Goal: Communication & Community: Share content

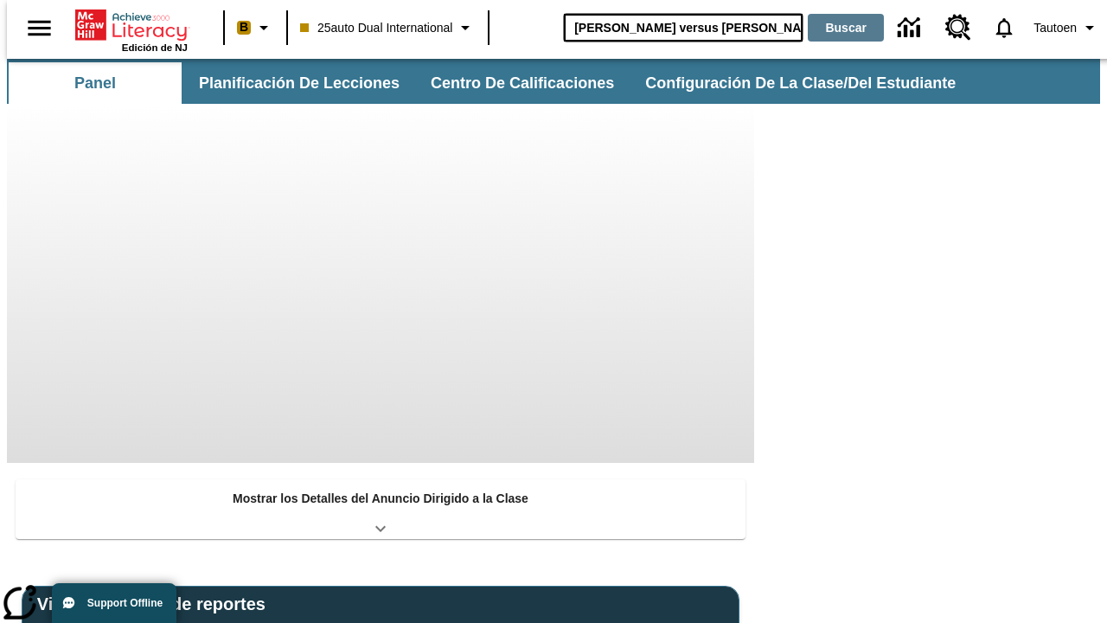
type input "[PERSON_NAME] versus [PERSON_NAME]"
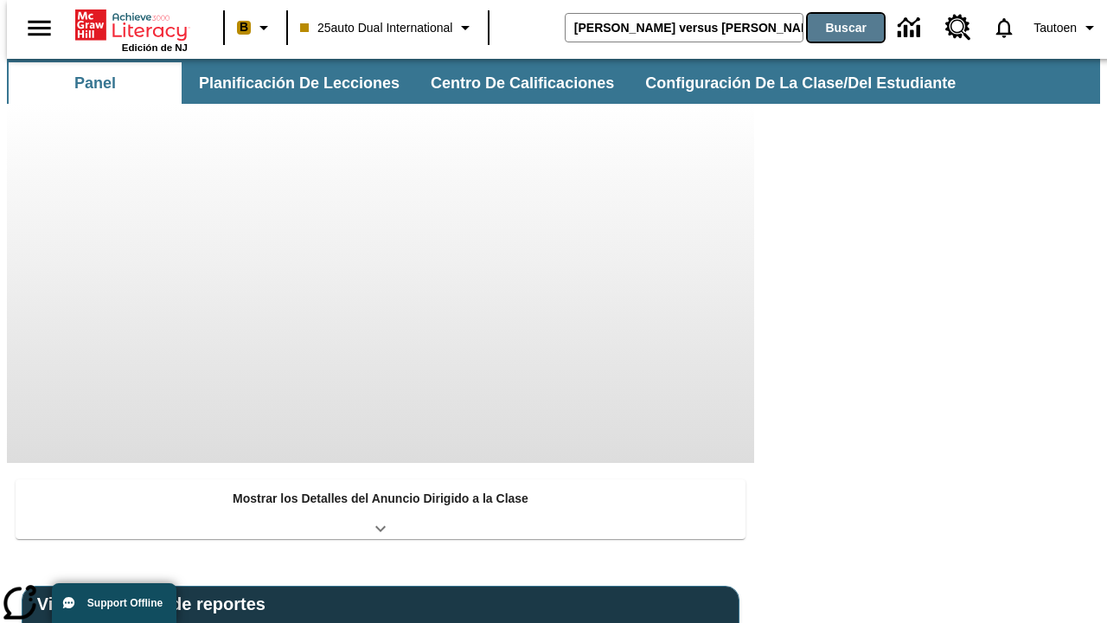
click at [835, 28] on button "Buscar" at bounding box center [846, 28] width 76 height 28
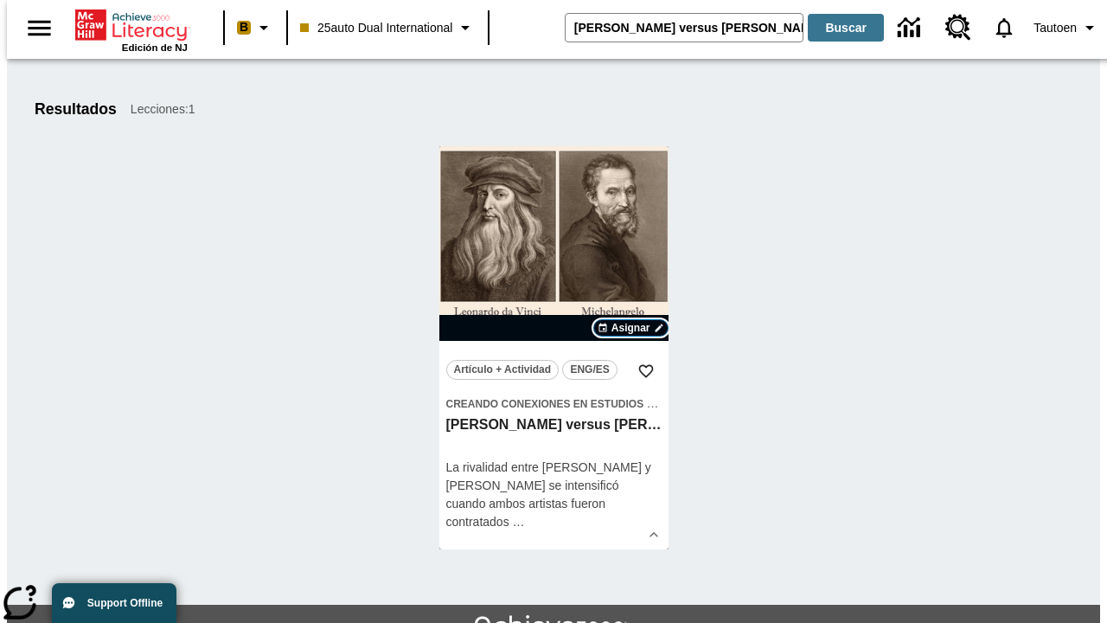
click at [631, 328] on span "Asignar" at bounding box center [631, 328] width 39 height 16
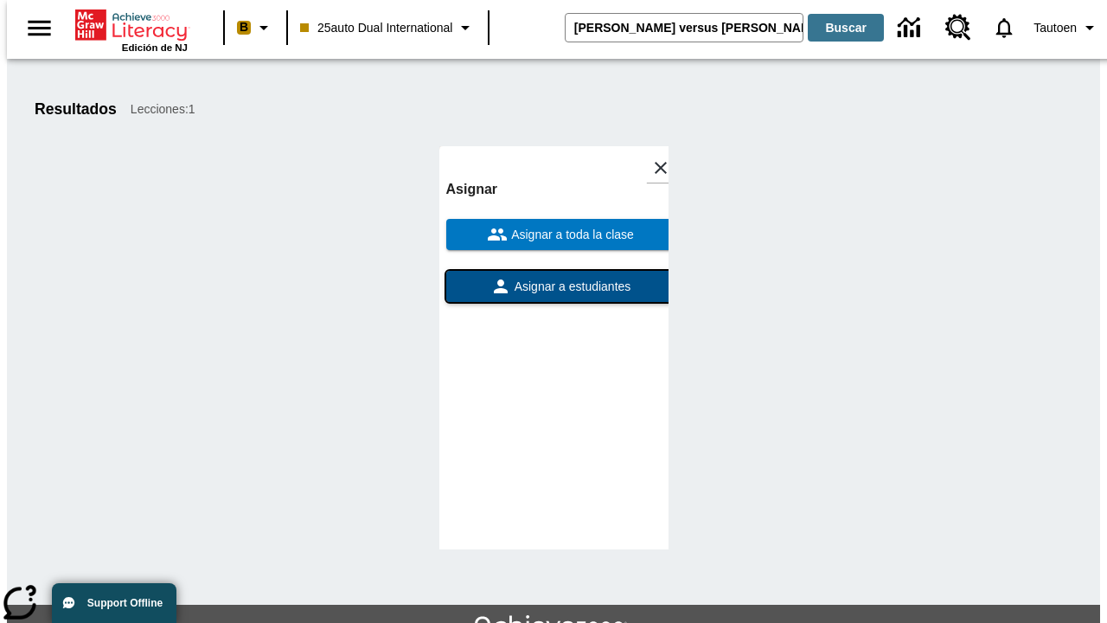
click at [554, 278] on span "Asignar a estudiantes" at bounding box center [571, 287] width 120 height 18
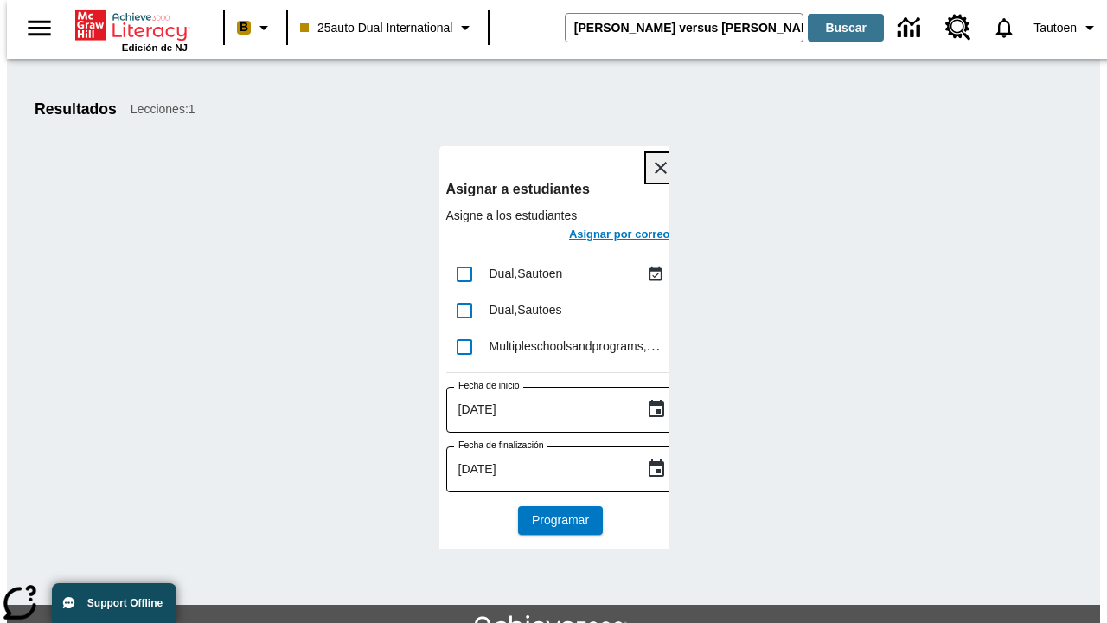
scroll to position [94, 0]
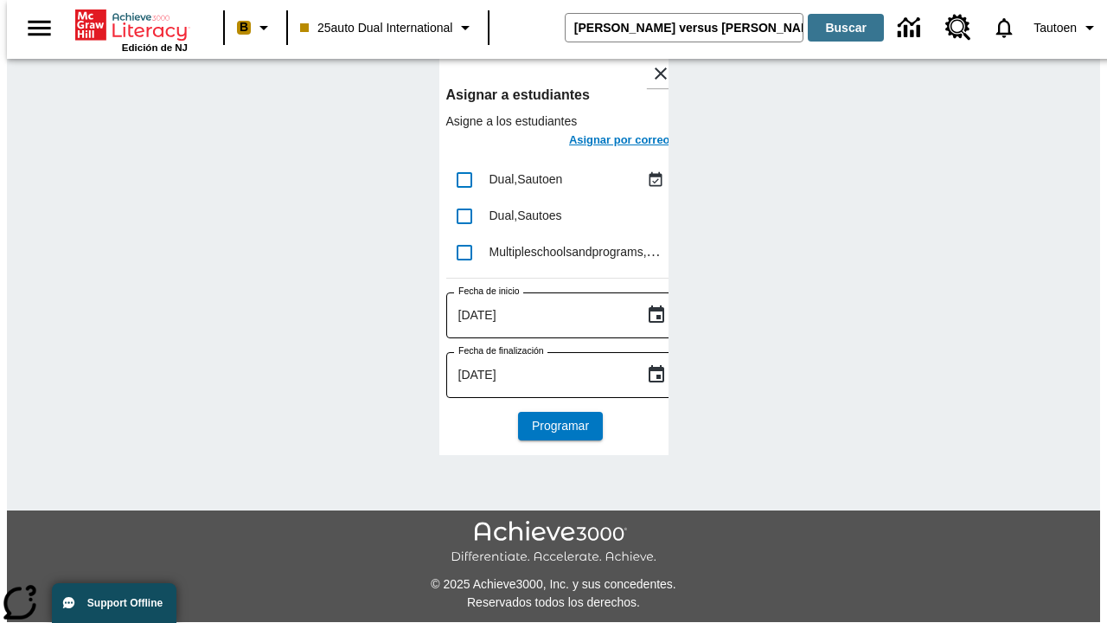
click at [604, 142] on h6 "Asignar por correo" at bounding box center [619, 141] width 101 height 20
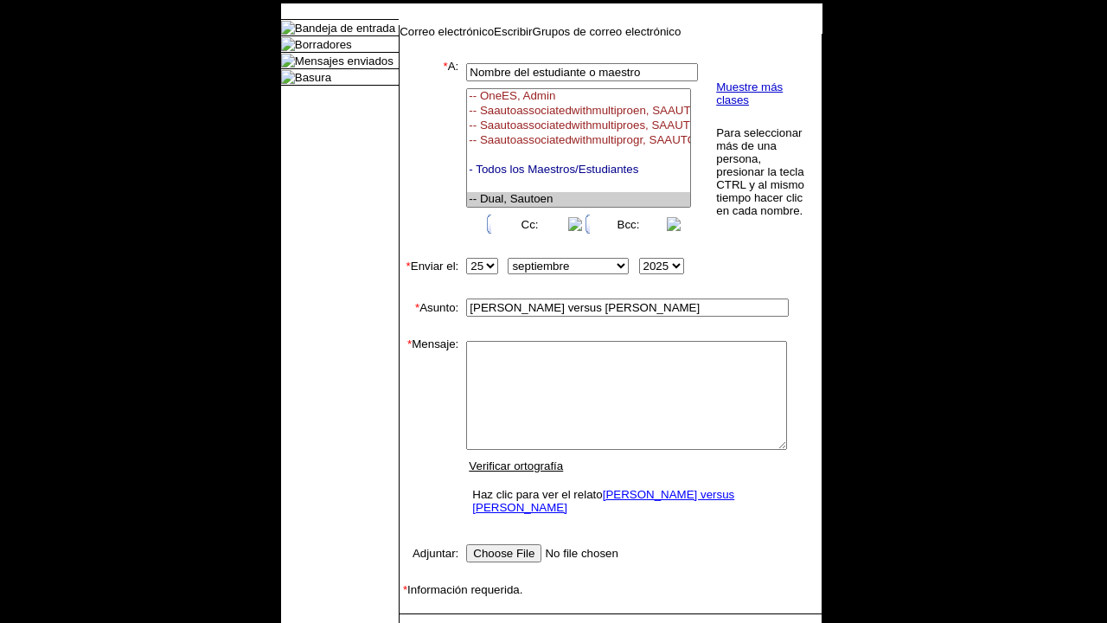
select select "U,21476361,1"
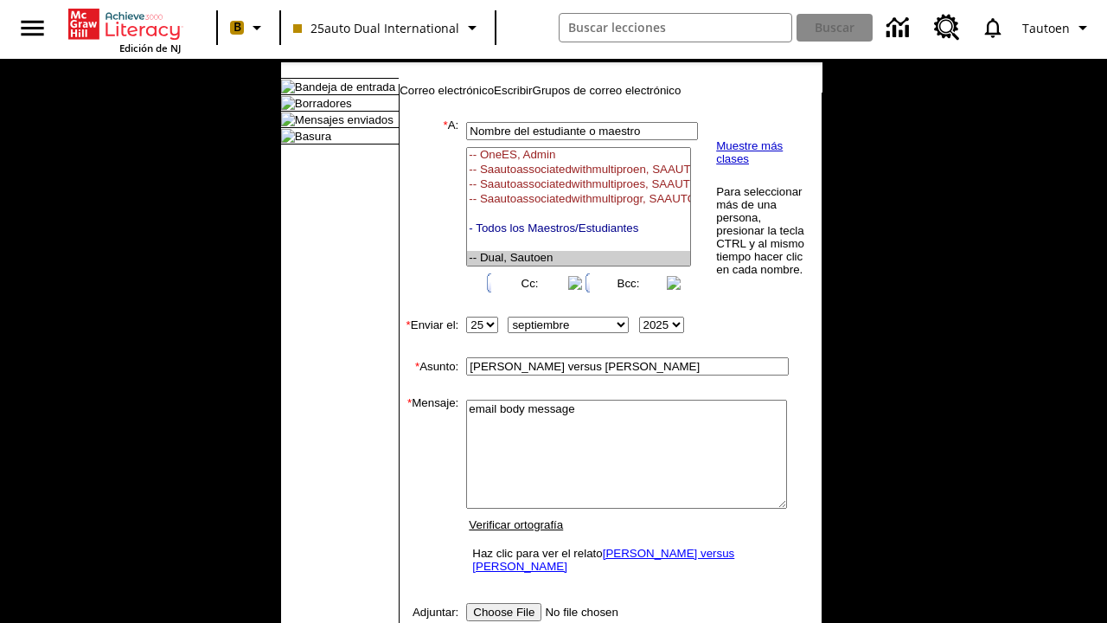
scroll to position [279, 0]
type textarea "email body message"
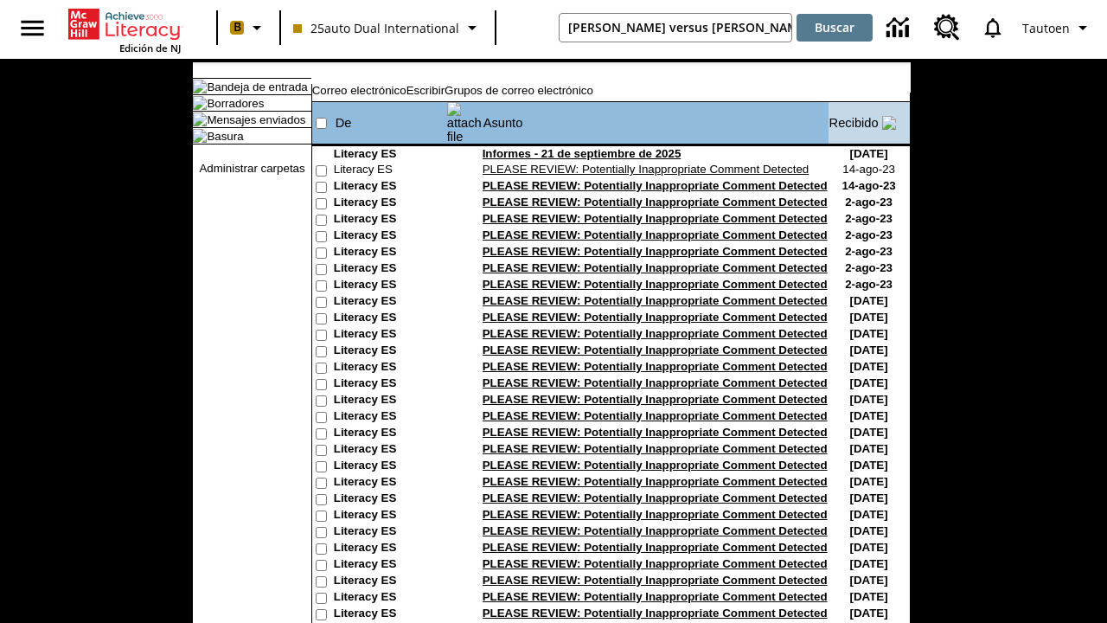
type input "Miguel Ángel versus Leonardo"
click at [835, 28] on button "Buscar" at bounding box center [835, 28] width 76 height 28
